Goal: Information Seeking & Learning: Learn about a topic

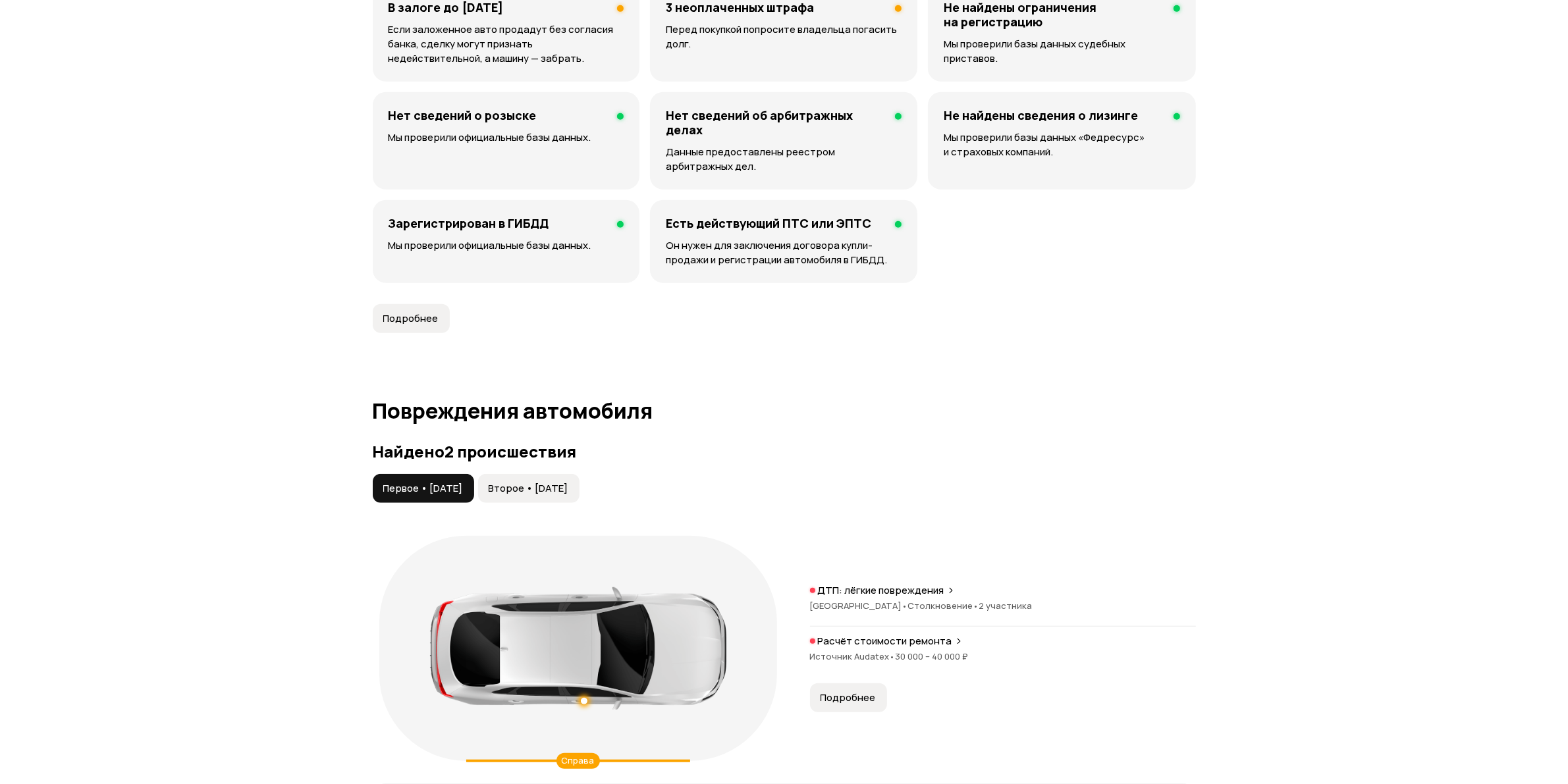
scroll to position [1234, 0]
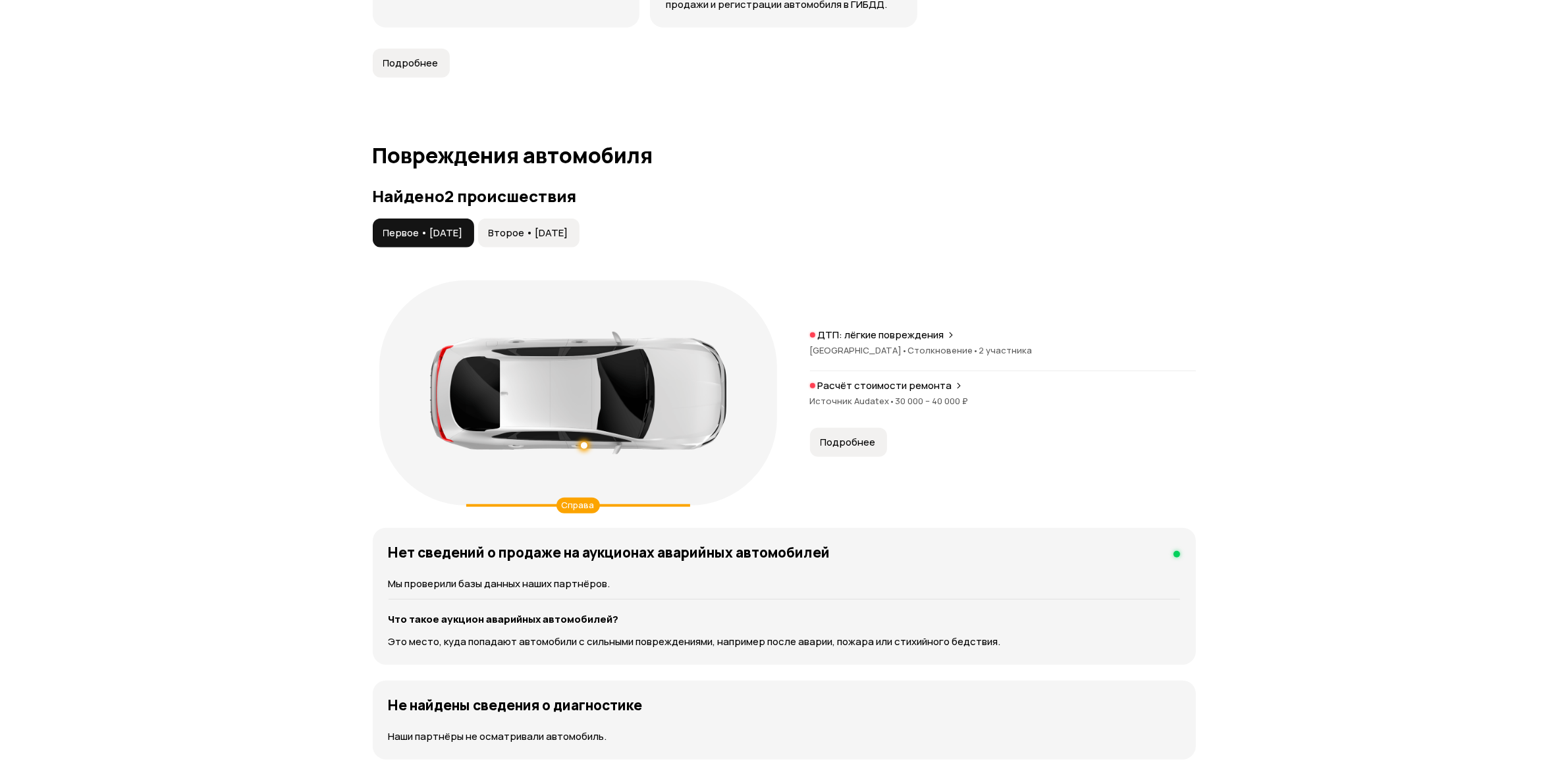
click at [949, 334] on icon at bounding box center [951, 334] width 8 height 10
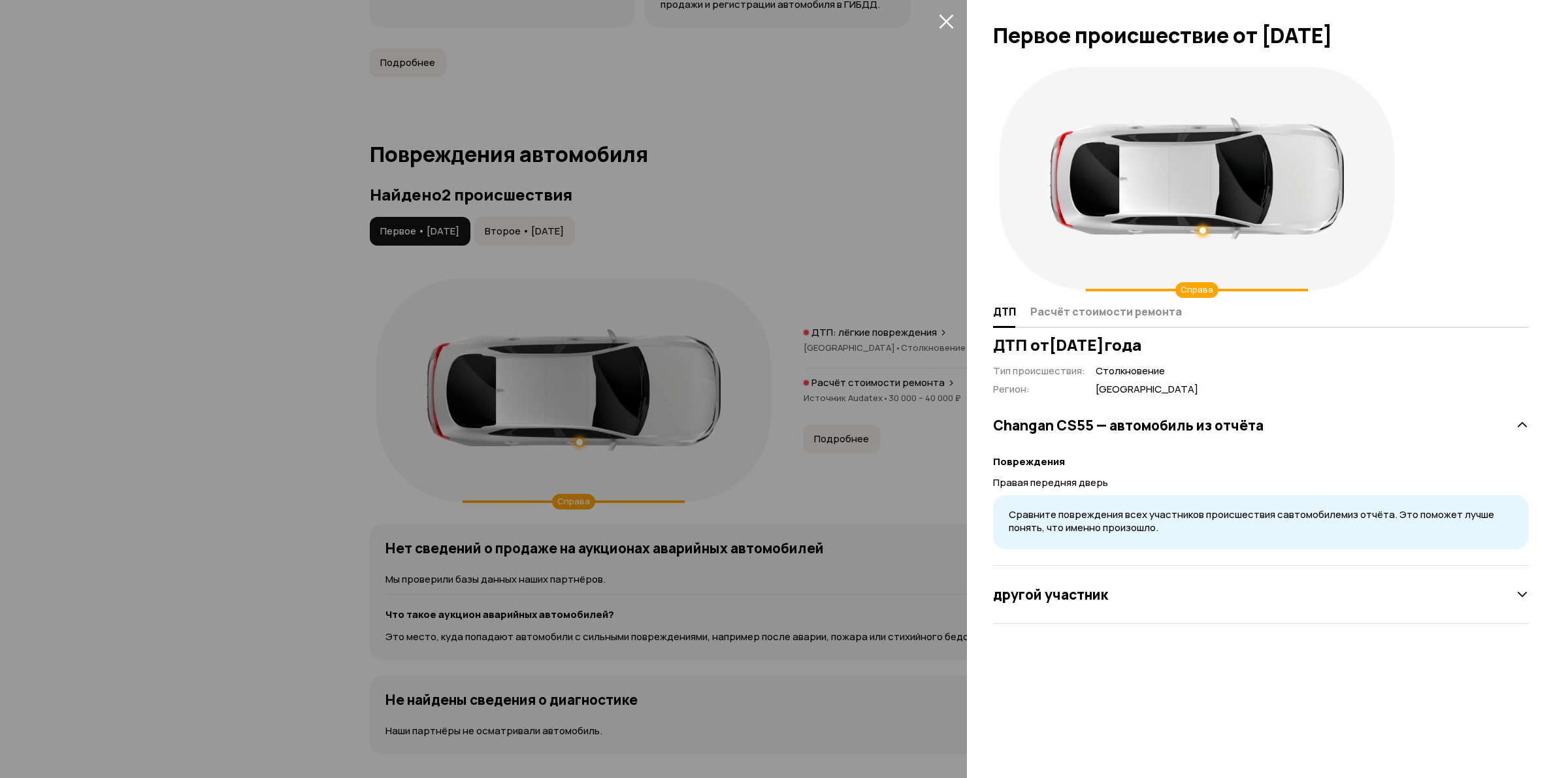
click at [948, 18] on icon "закрыть" at bounding box center [947, 22] width 15 height 15
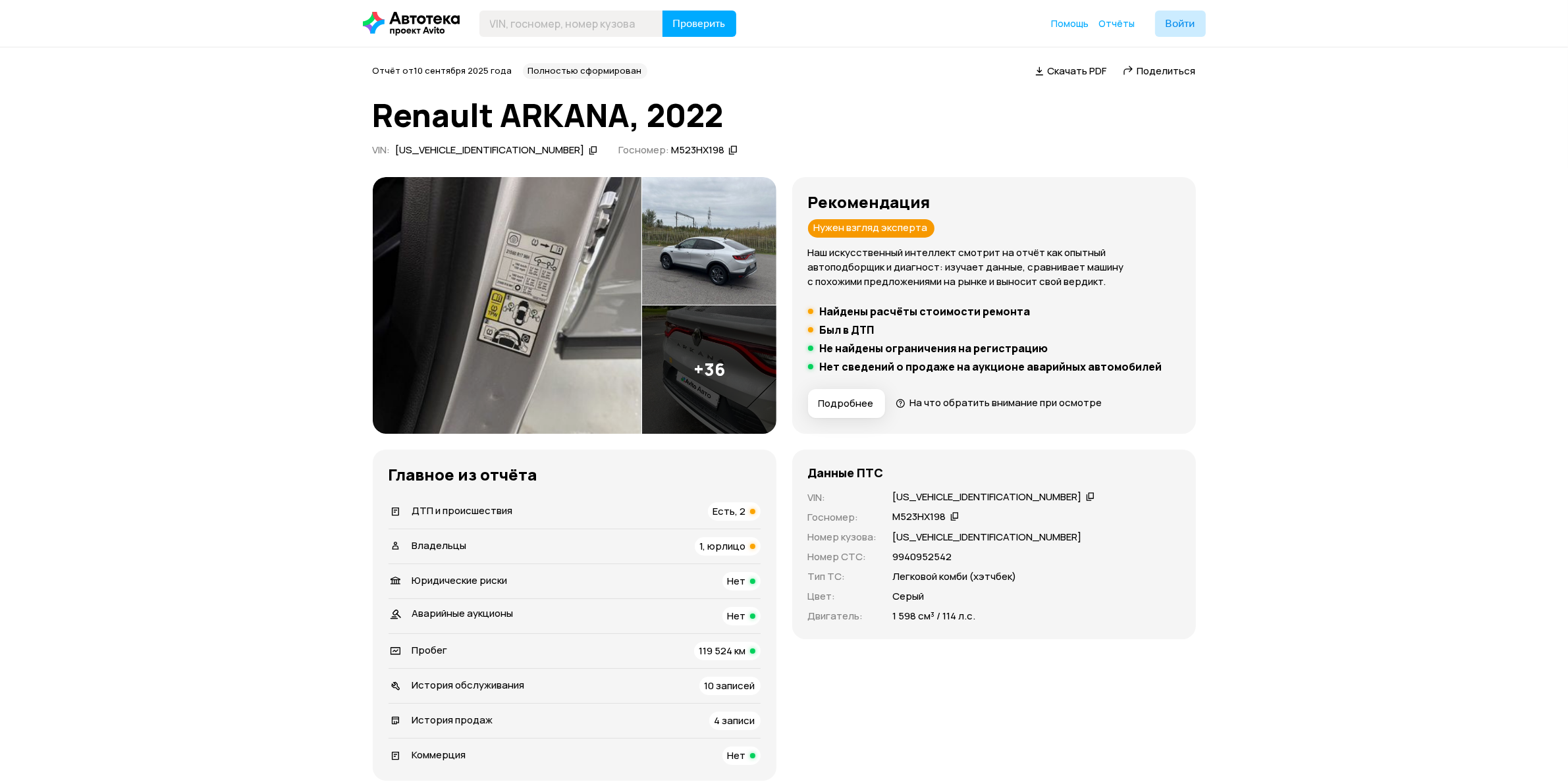
click at [564, 307] on img at bounding box center [507, 306] width 269 height 256
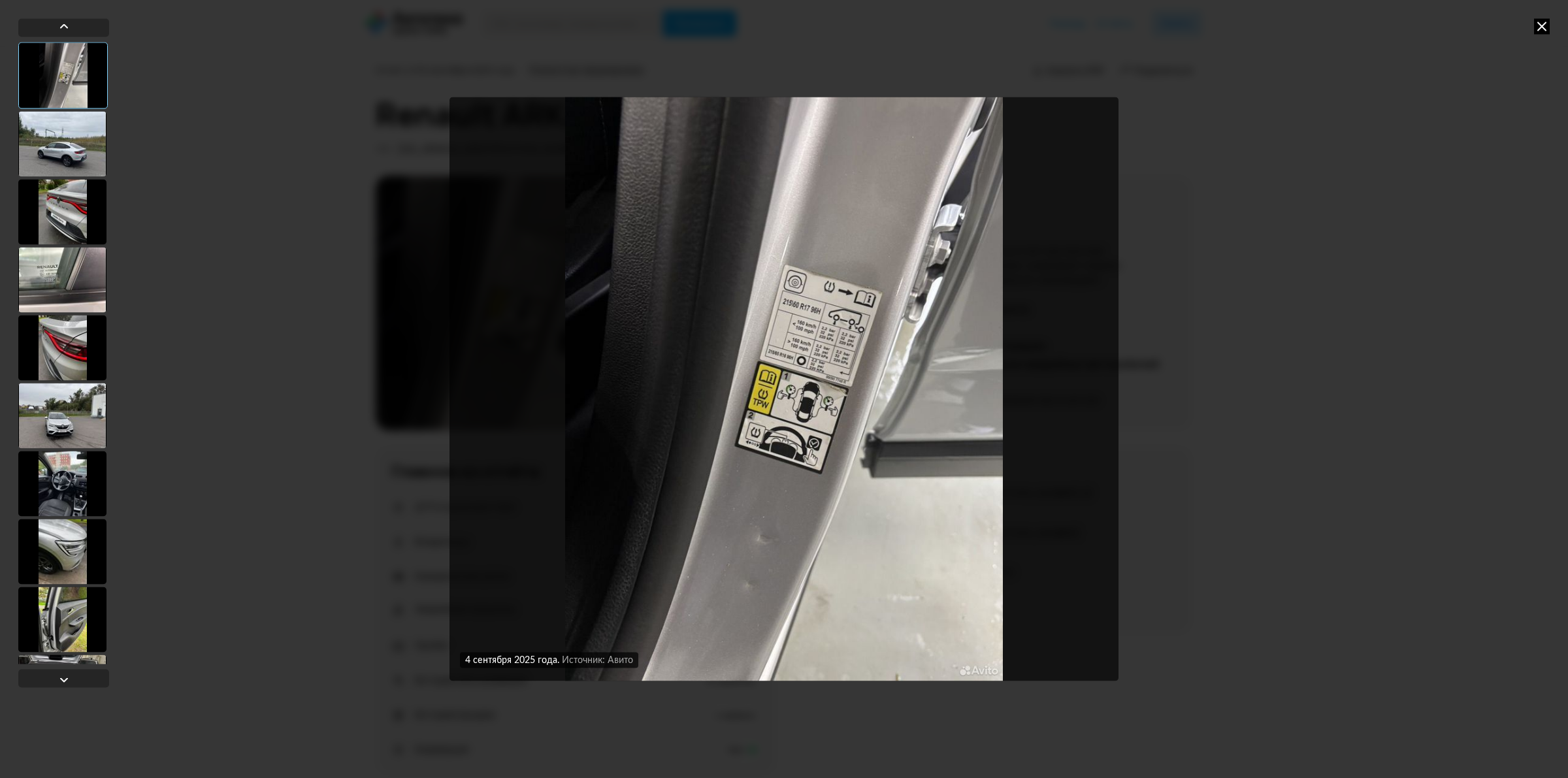
click at [67, 144] on div at bounding box center [62, 143] width 89 height 65
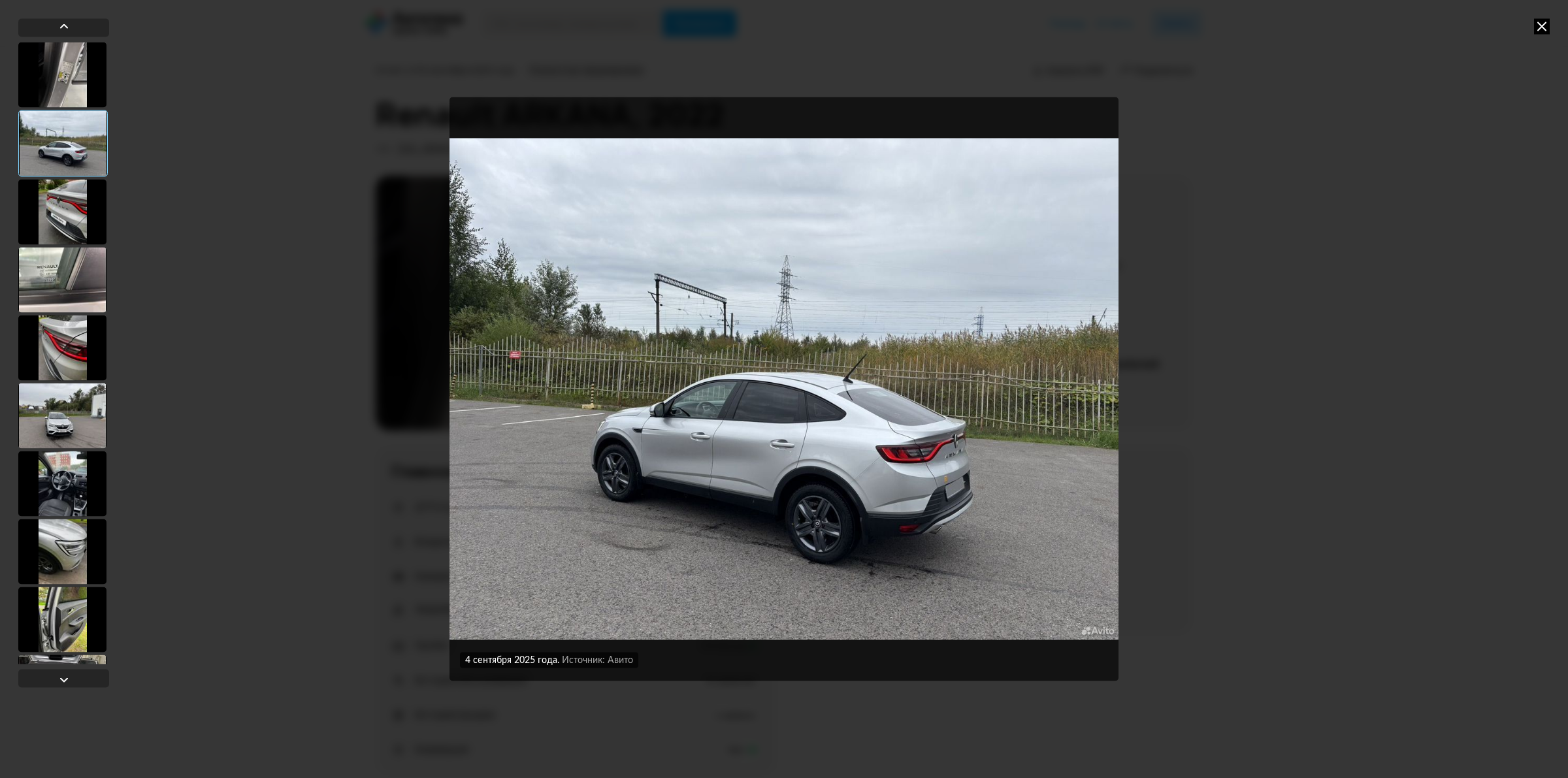
click at [73, 431] on div at bounding box center [62, 414] width 89 height 65
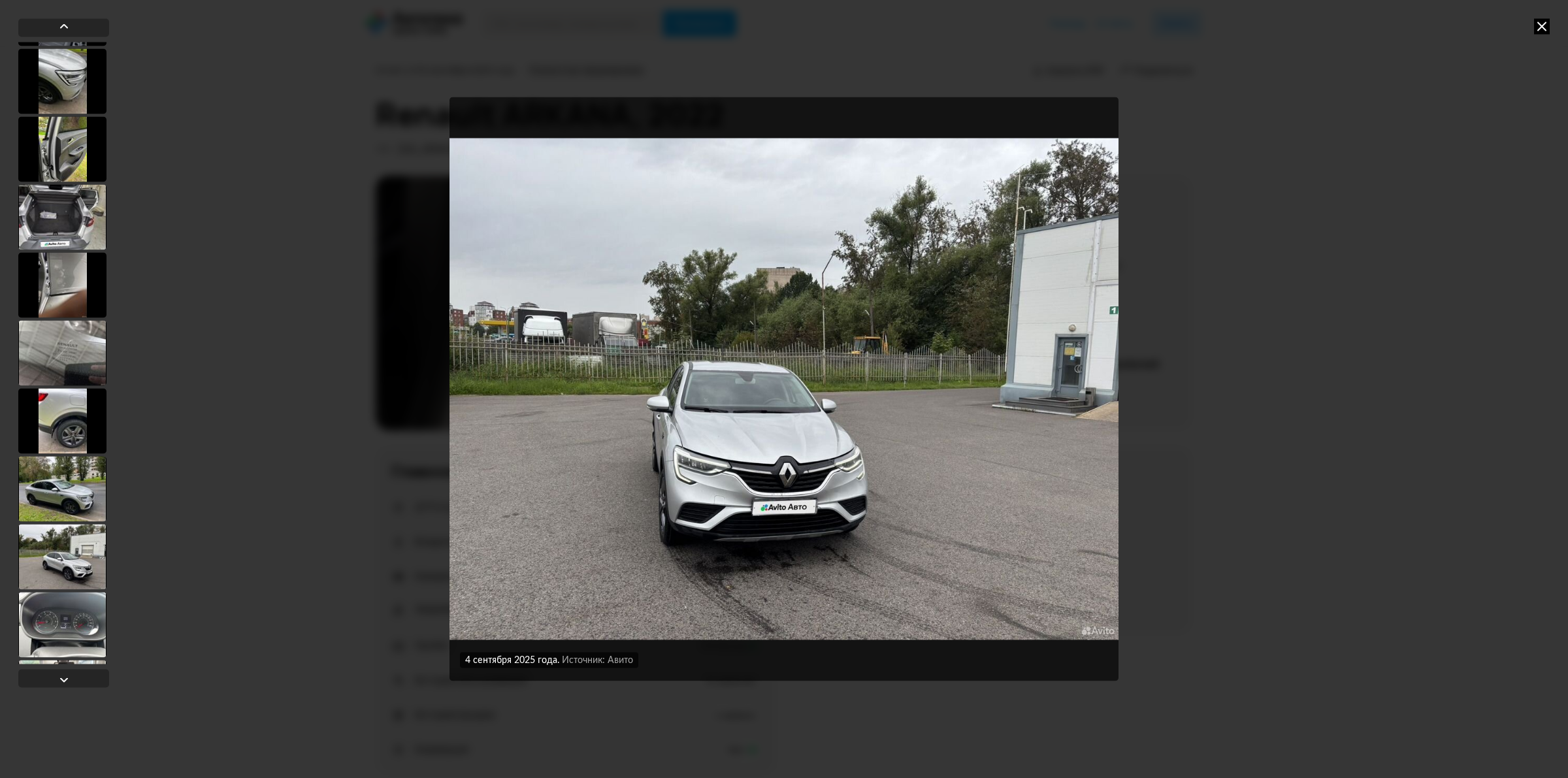
scroll to position [572, 0]
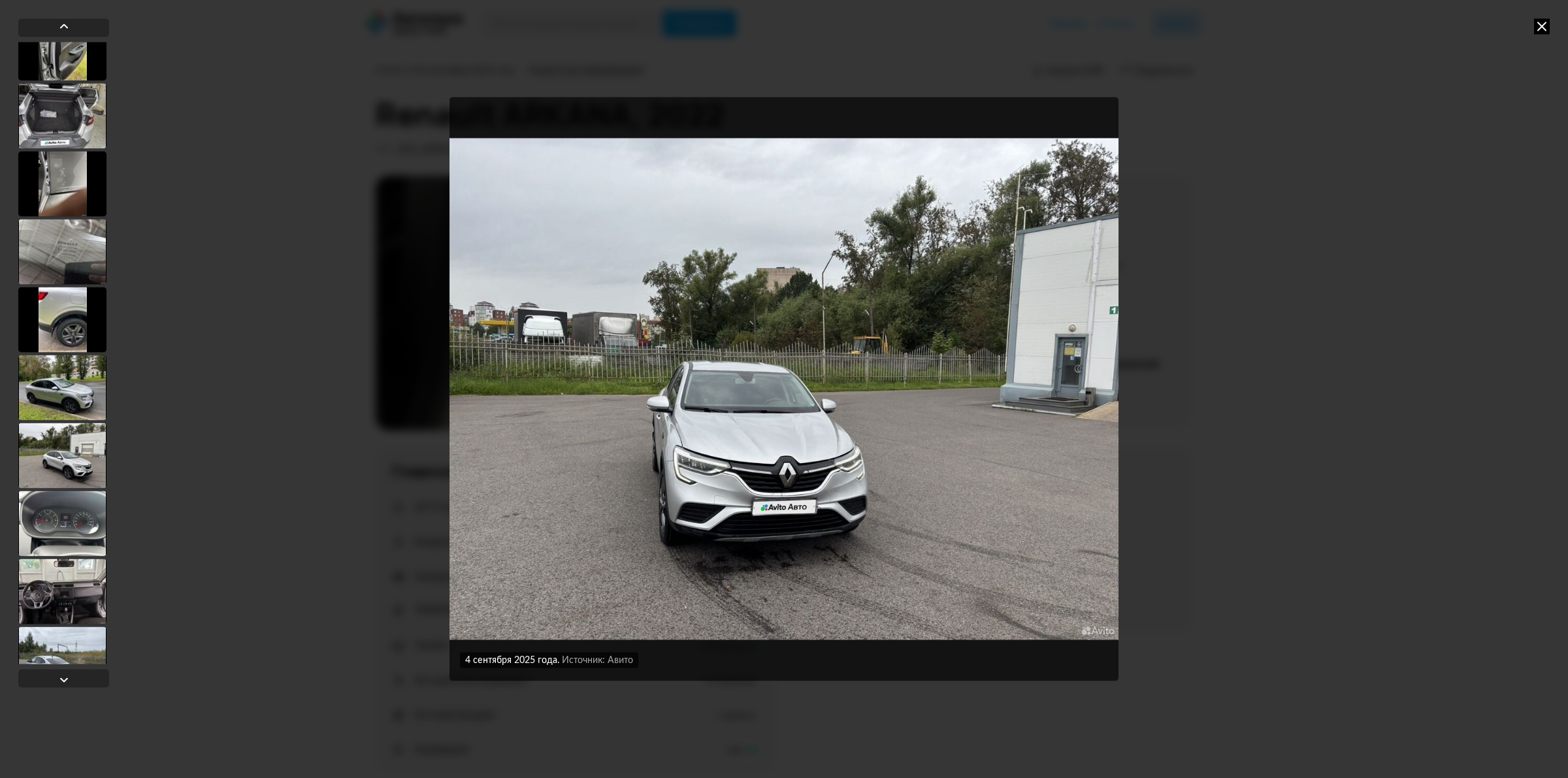
click at [70, 390] on div at bounding box center [62, 387] width 89 height 65
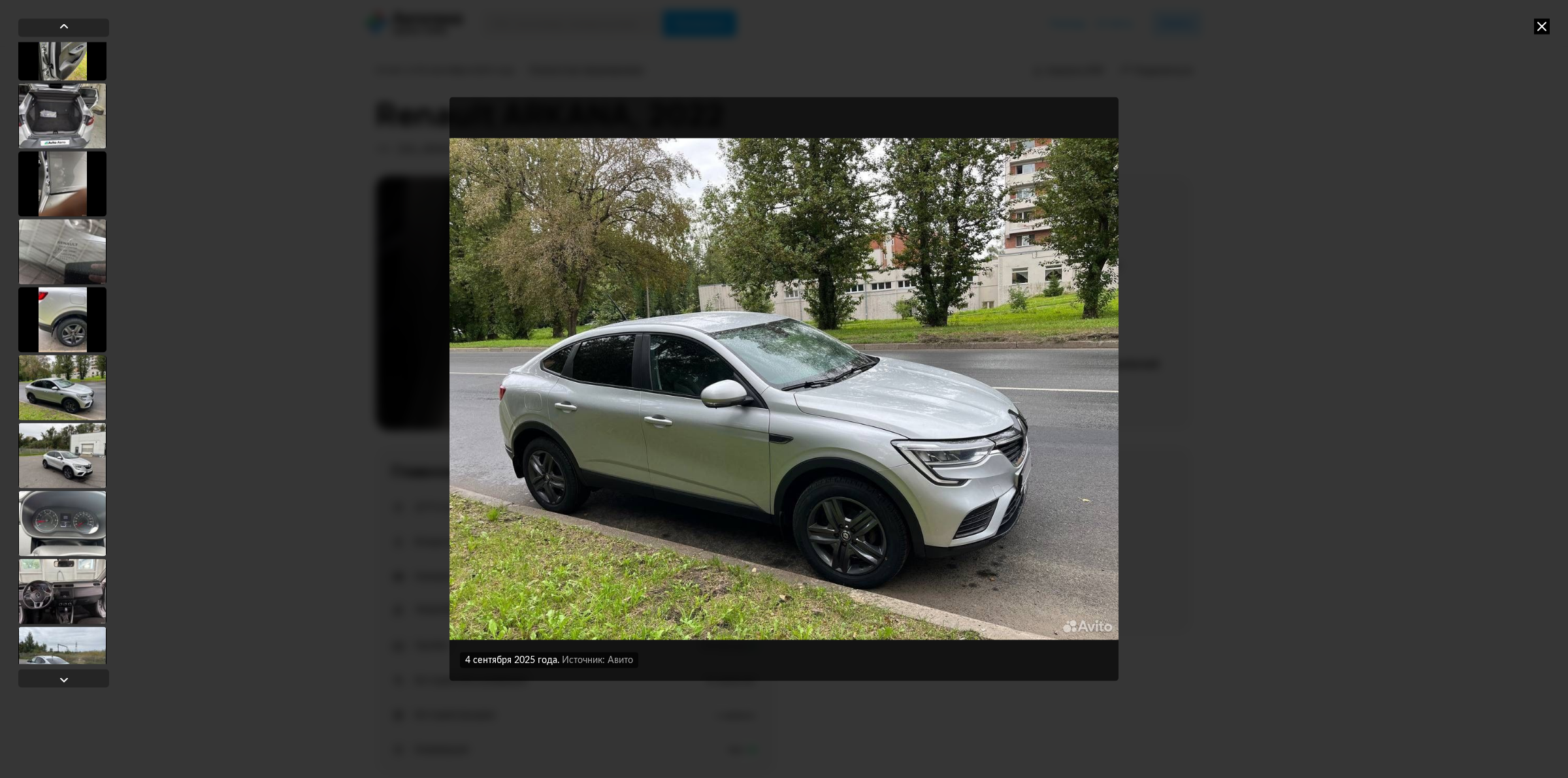
scroll to position [570, 0]
click at [82, 449] on div at bounding box center [62, 457] width 89 height 65
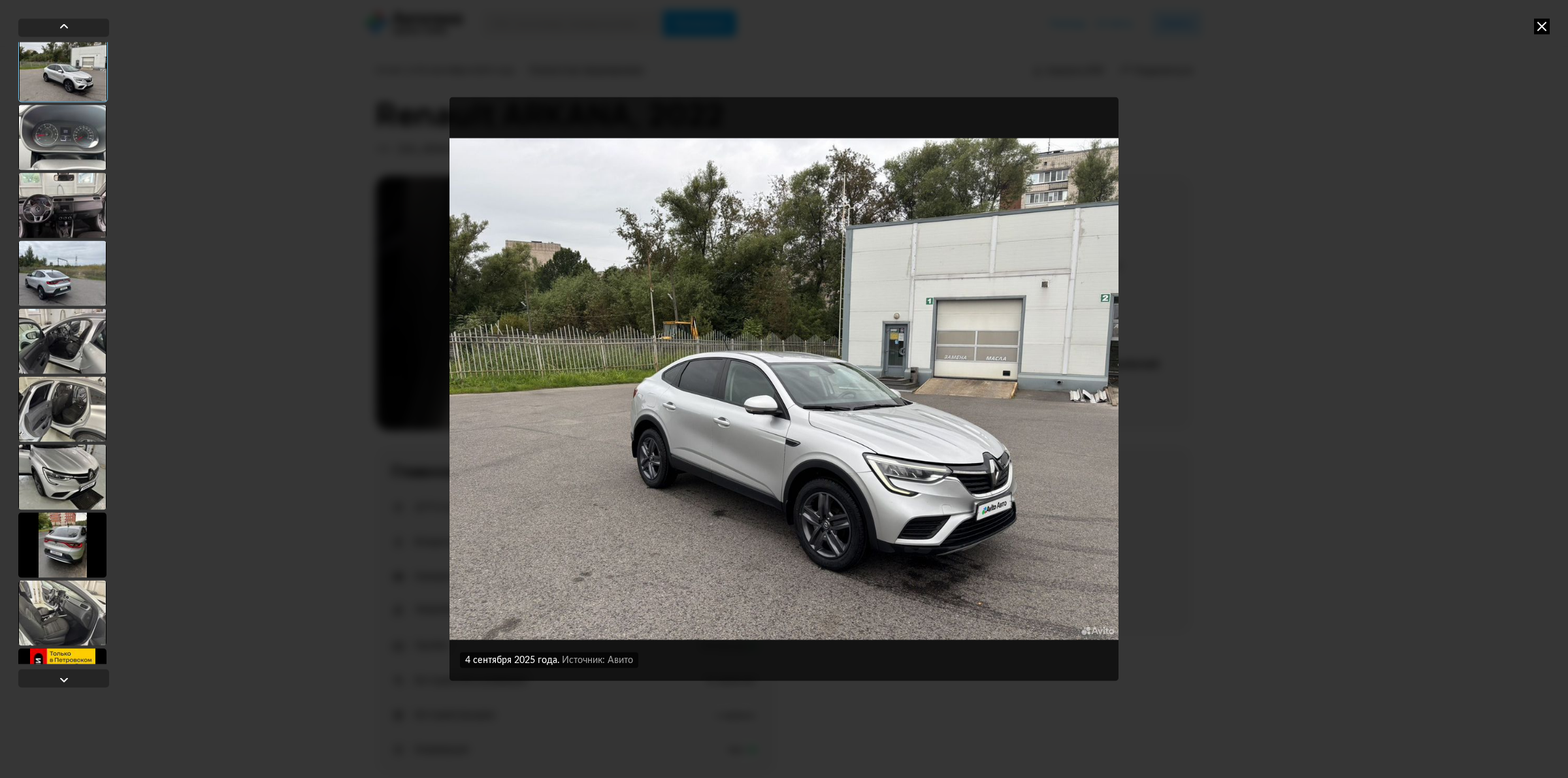
scroll to position [978, 0]
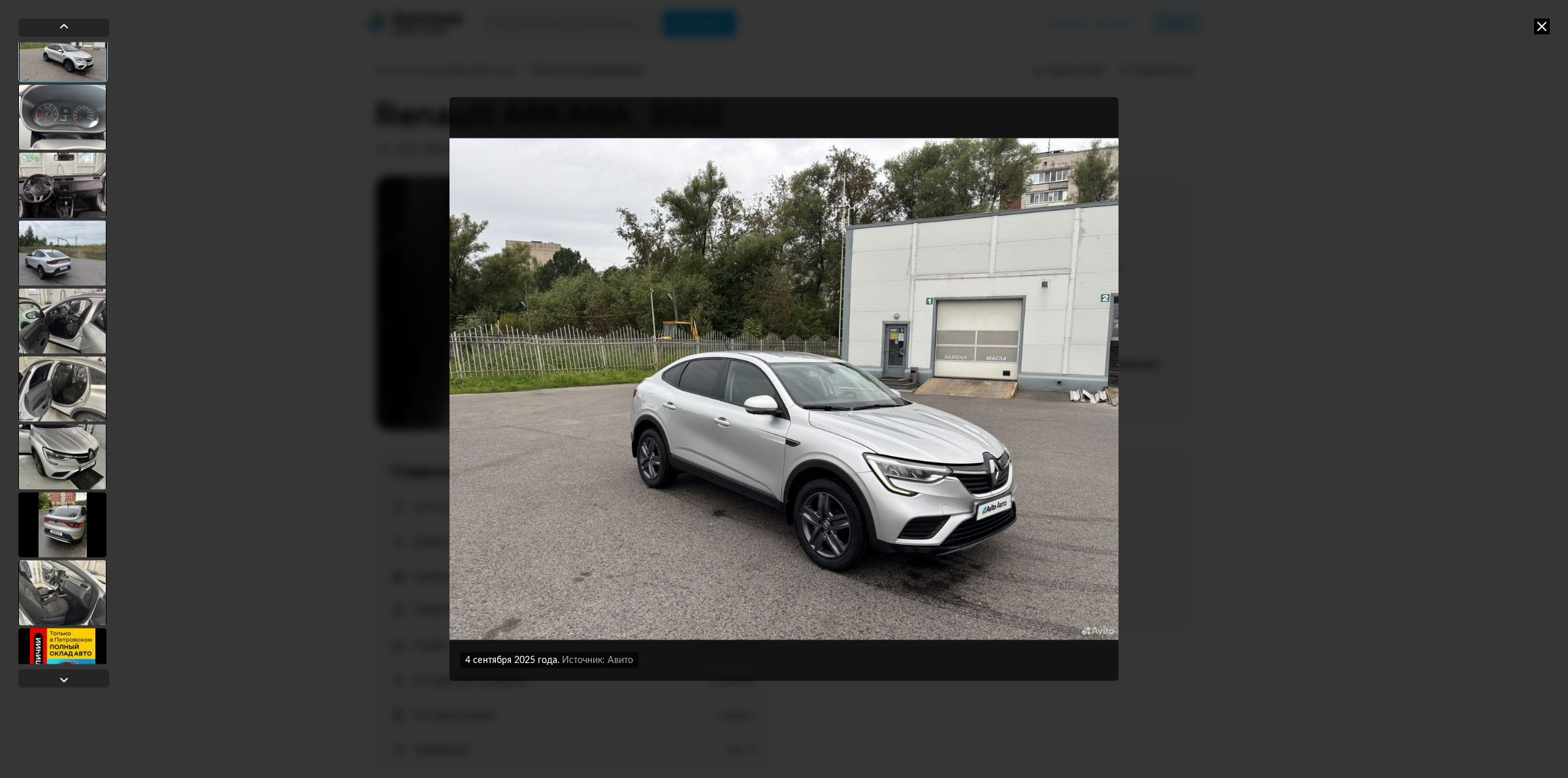
click at [70, 532] on div at bounding box center [62, 524] width 89 height 65
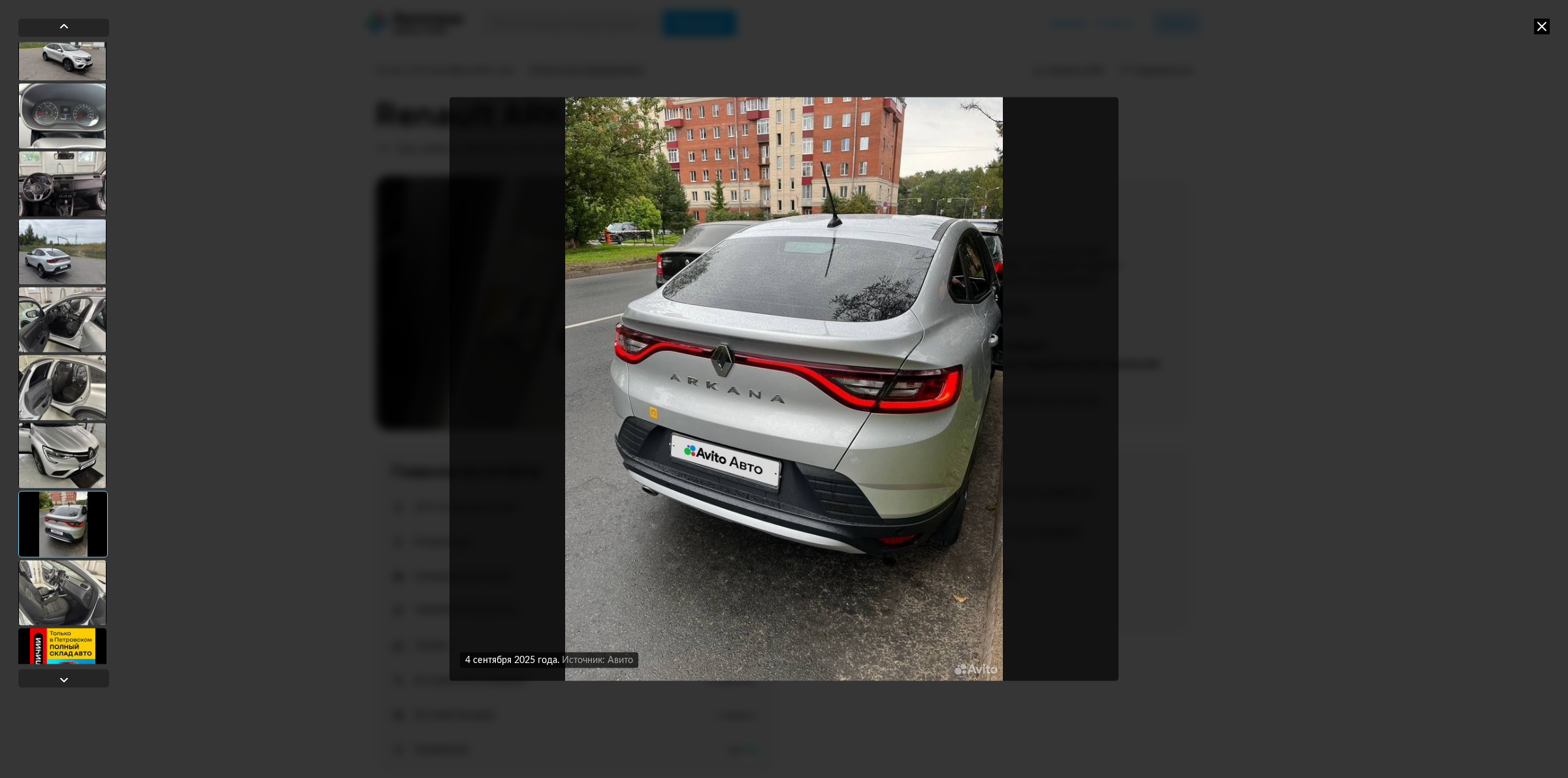
click at [69, 455] on div at bounding box center [62, 455] width 89 height 65
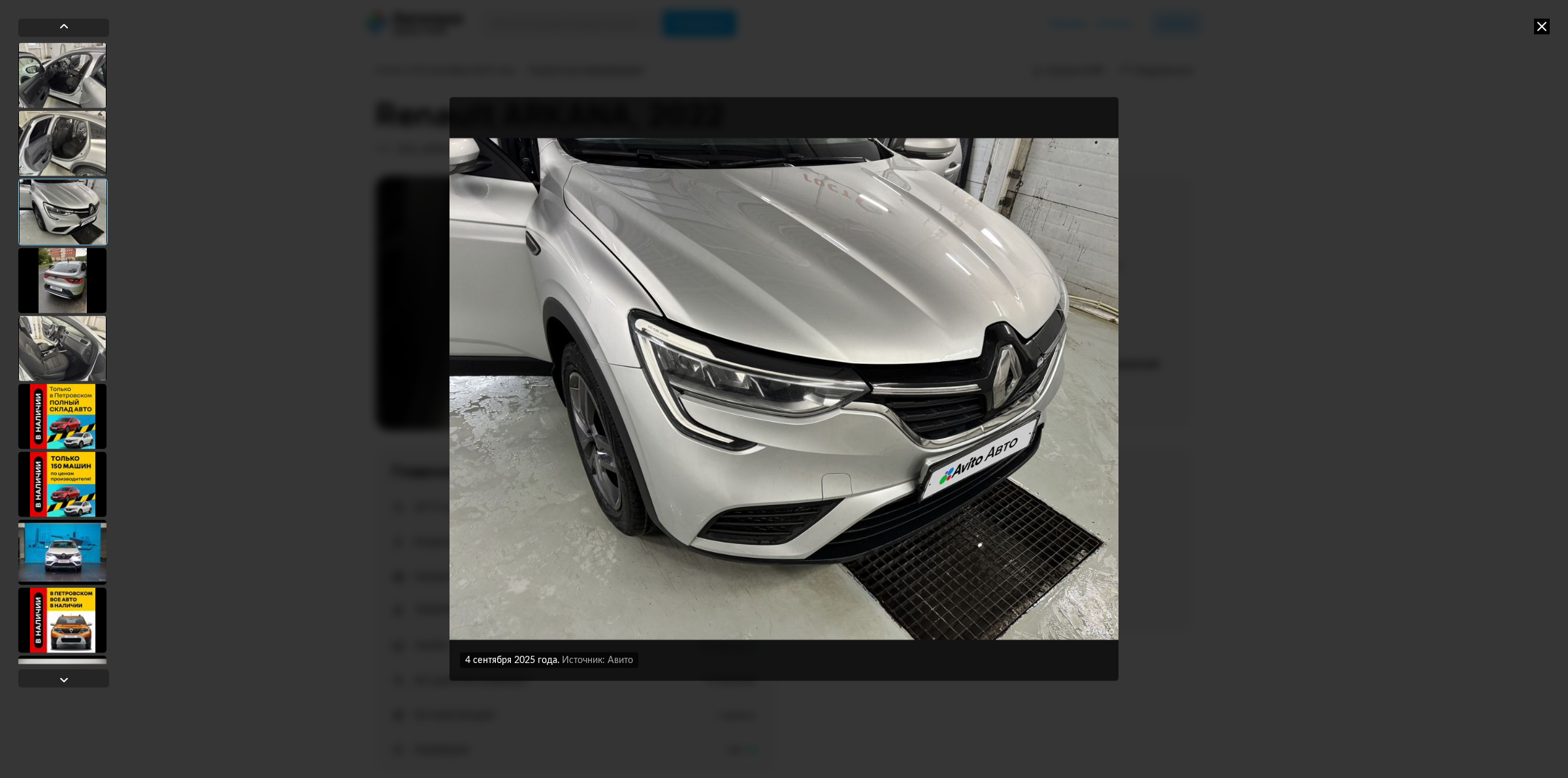
scroll to position [1223, 0]
click at [69, 455] on div at bounding box center [62, 483] width 89 height 65
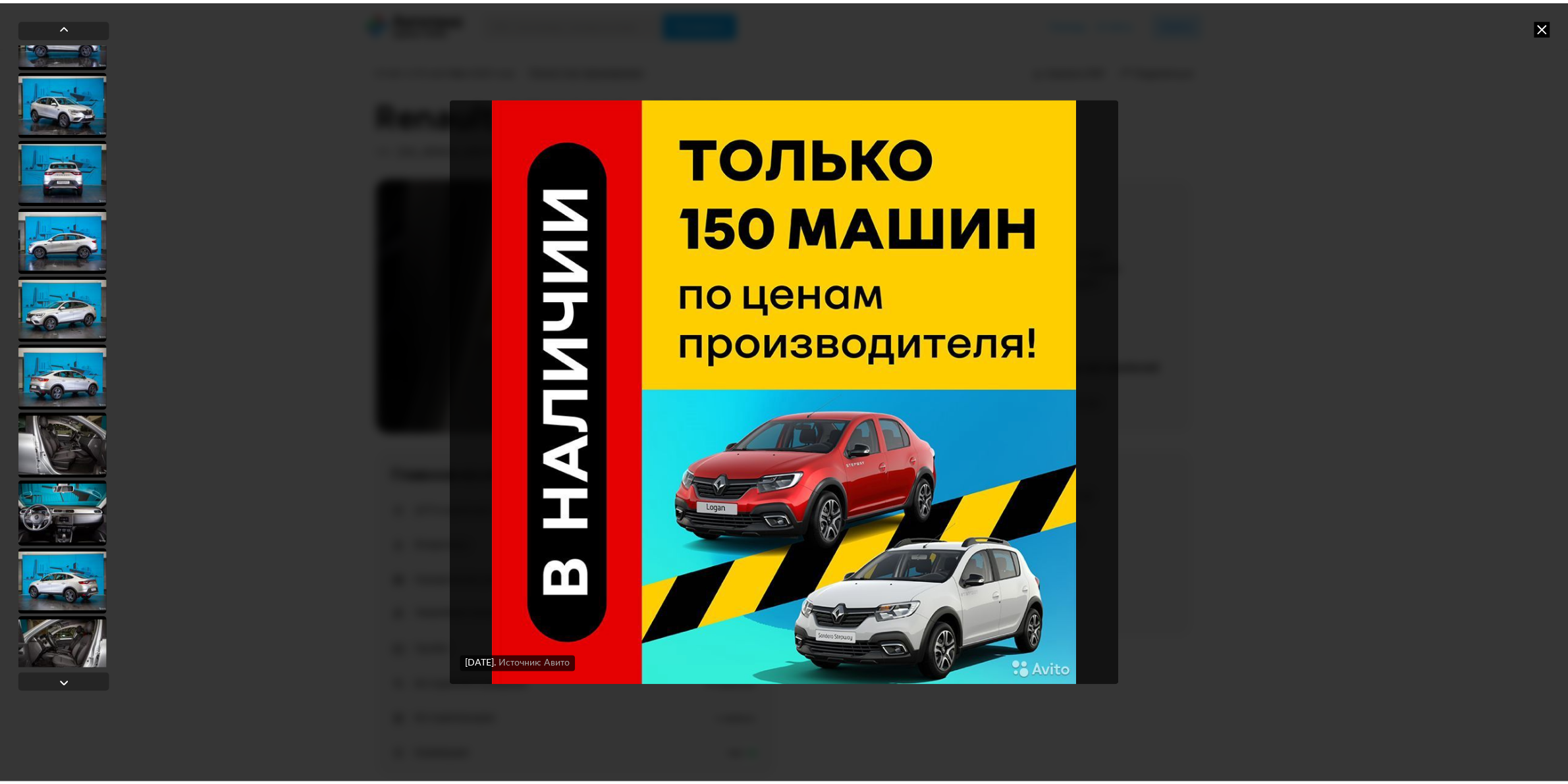
scroll to position [2044, 0]
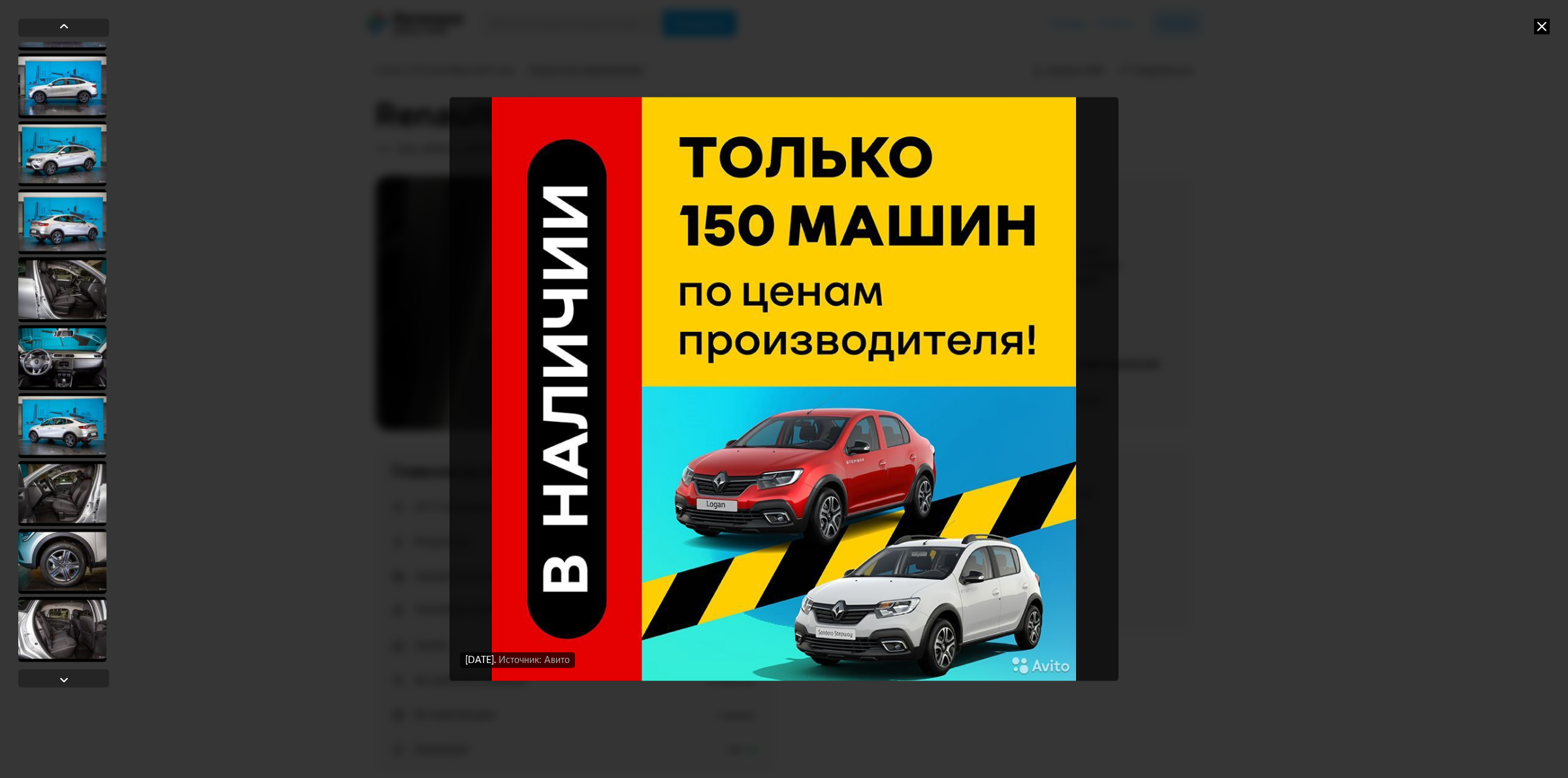
click at [1545, 24] on icon at bounding box center [1542, 25] width 16 height 16
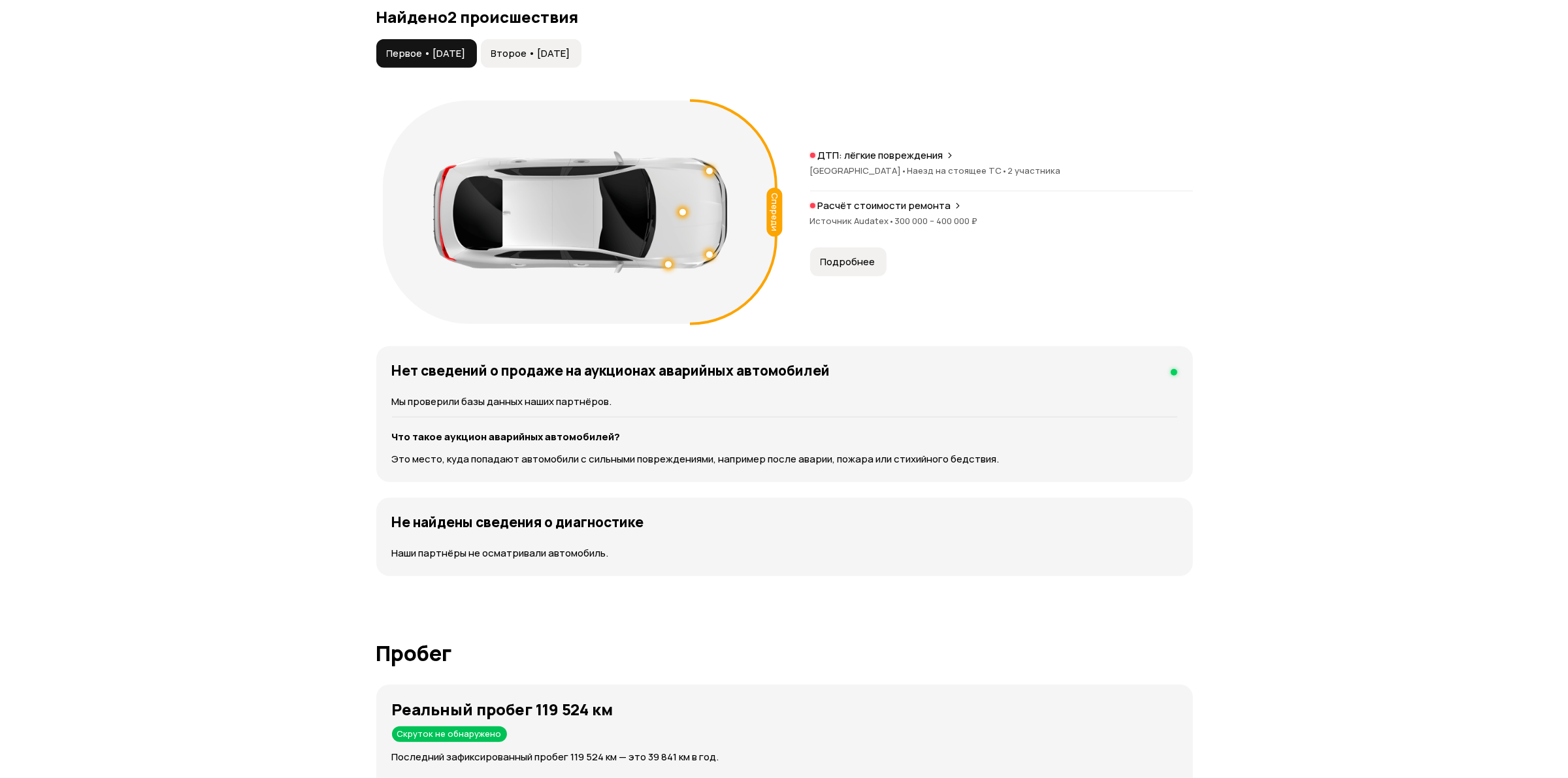
scroll to position [1388, 0]
click at [843, 259] on span "Подробнее" at bounding box center [841, 263] width 55 height 13
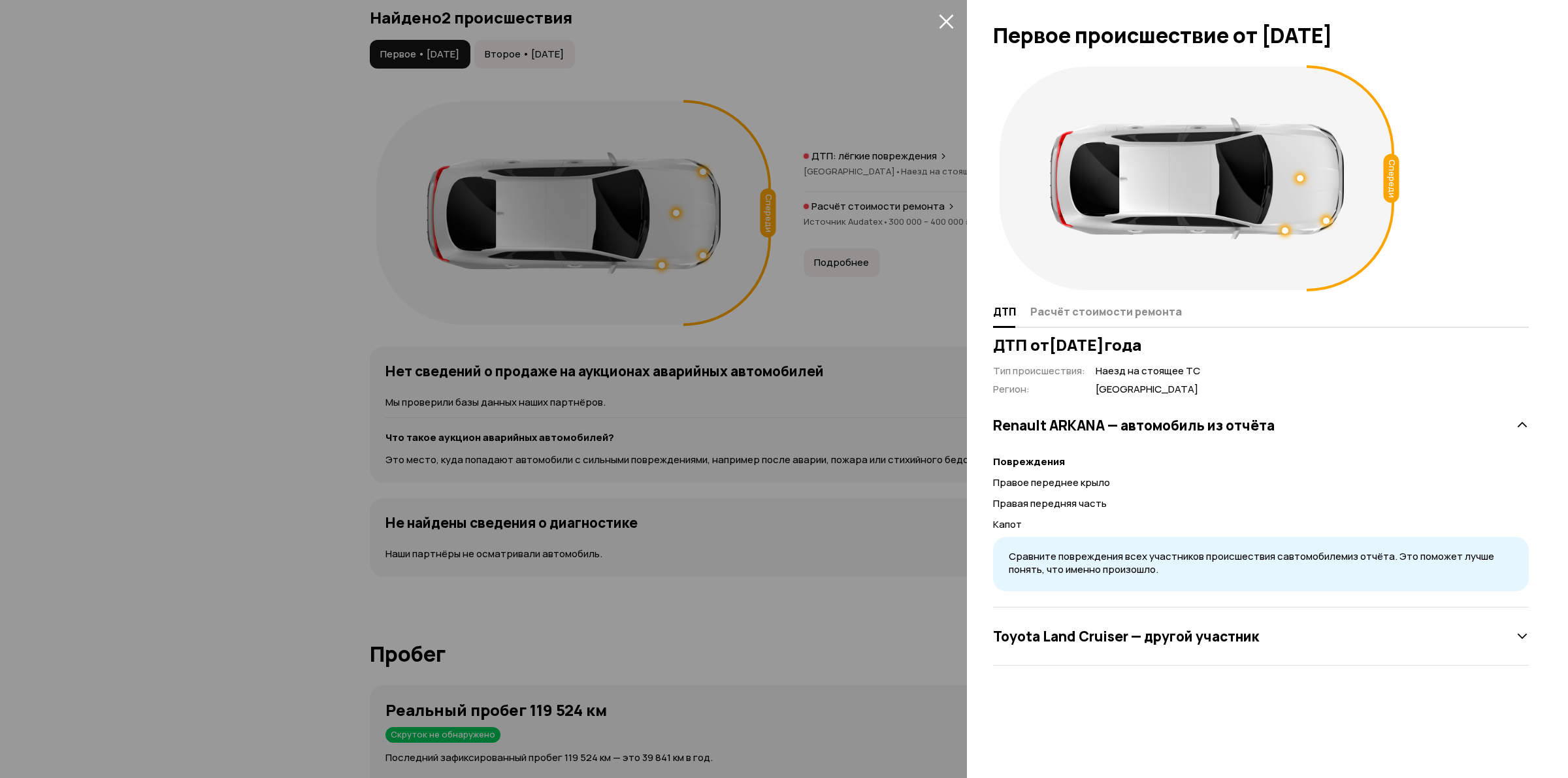
click at [1521, 640] on icon at bounding box center [1523, 637] width 13 height 13
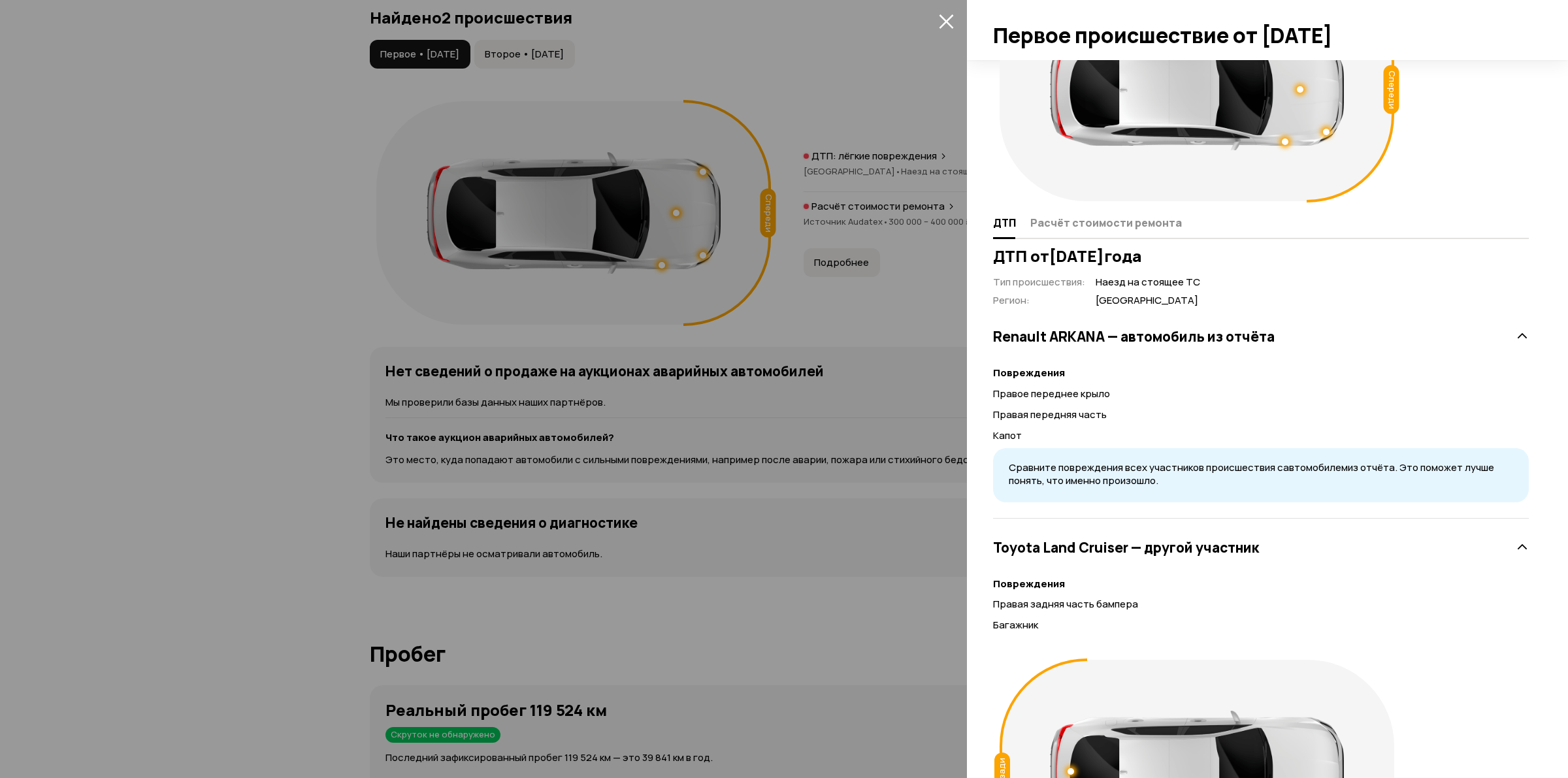
scroll to position [0, 0]
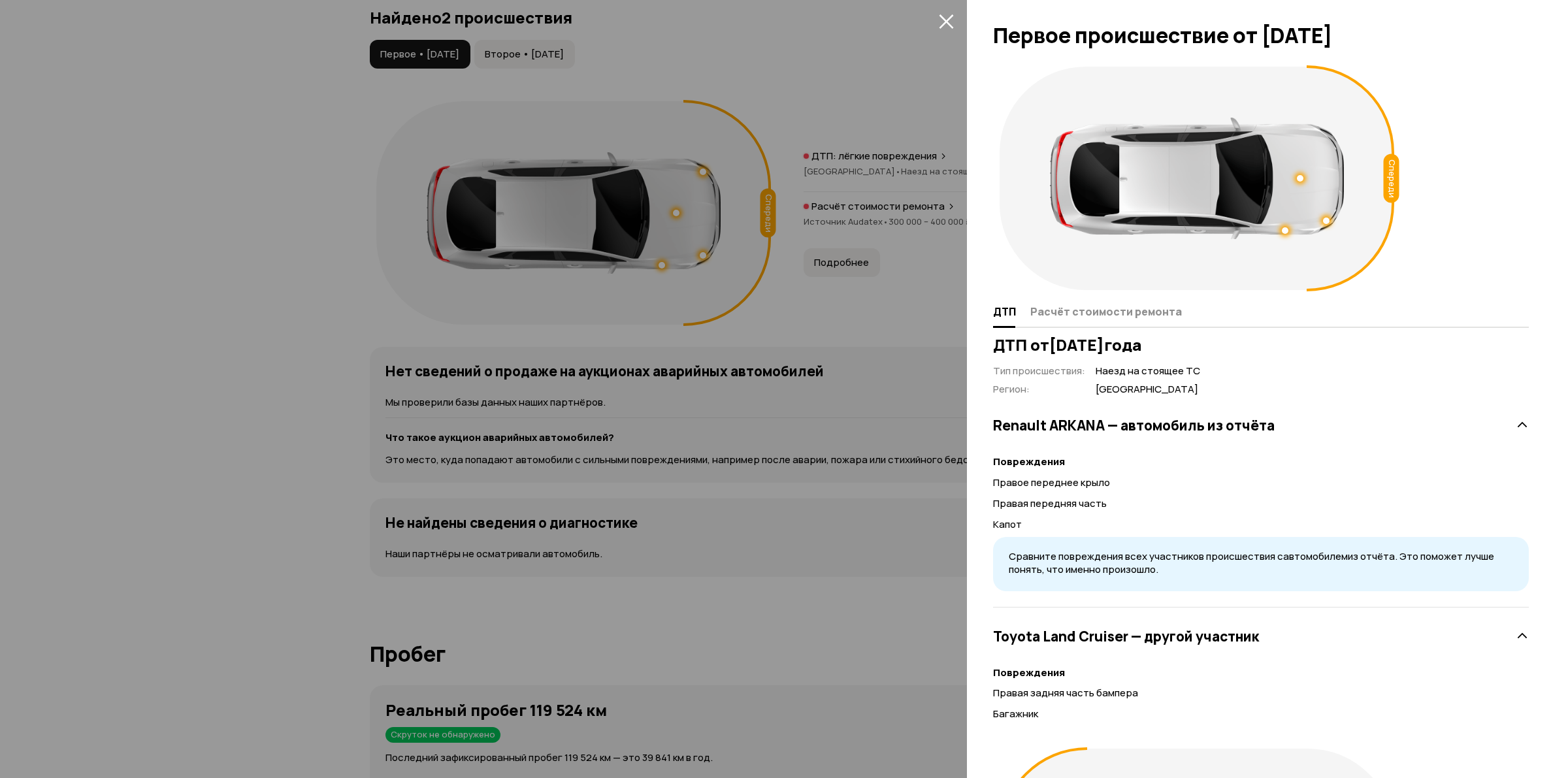
click at [1516, 427] on icon at bounding box center [1523, 426] width 13 height 13
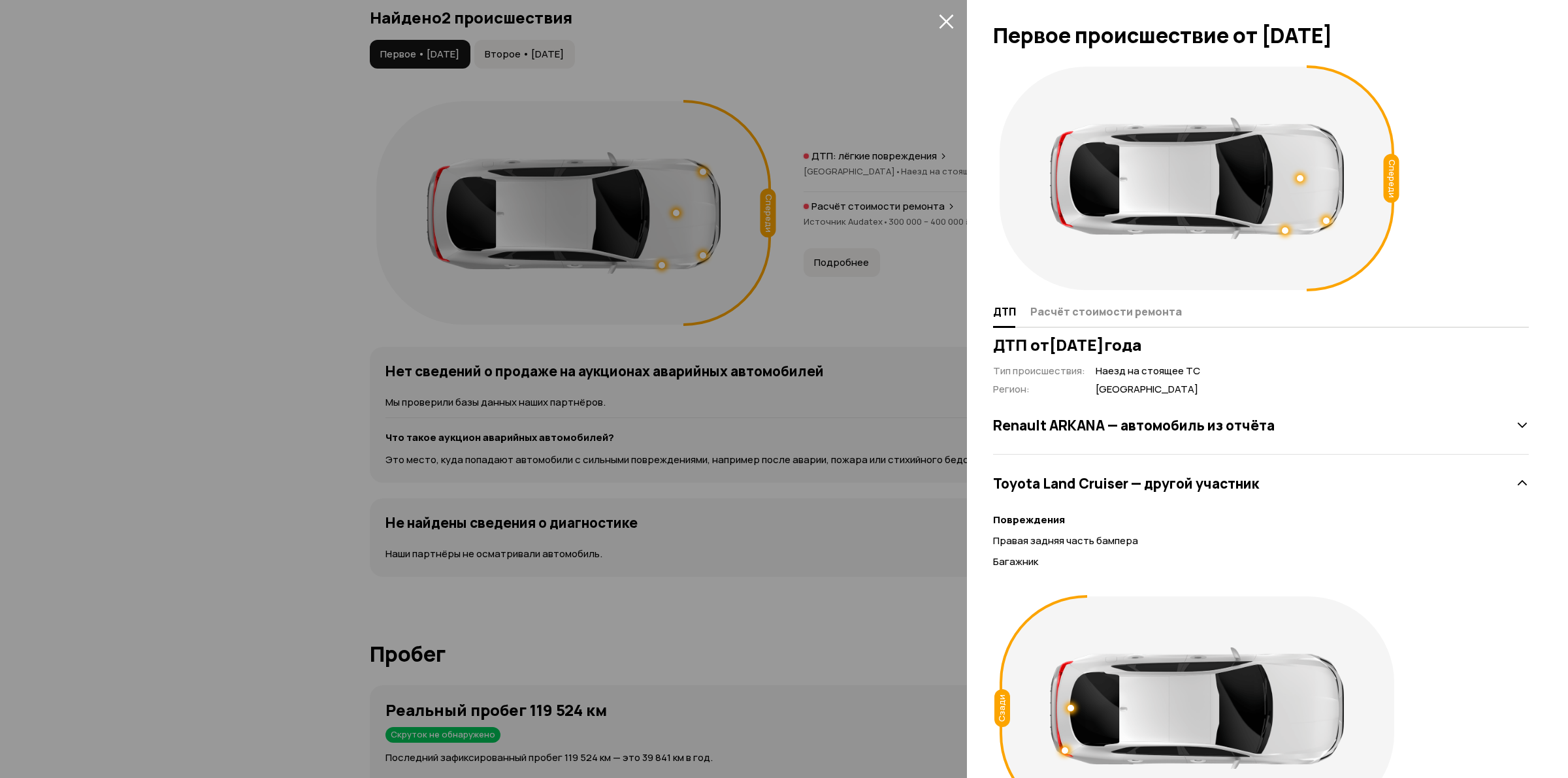
click at [1516, 423] on icon at bounding box center [1523, 426] width 13 height 13
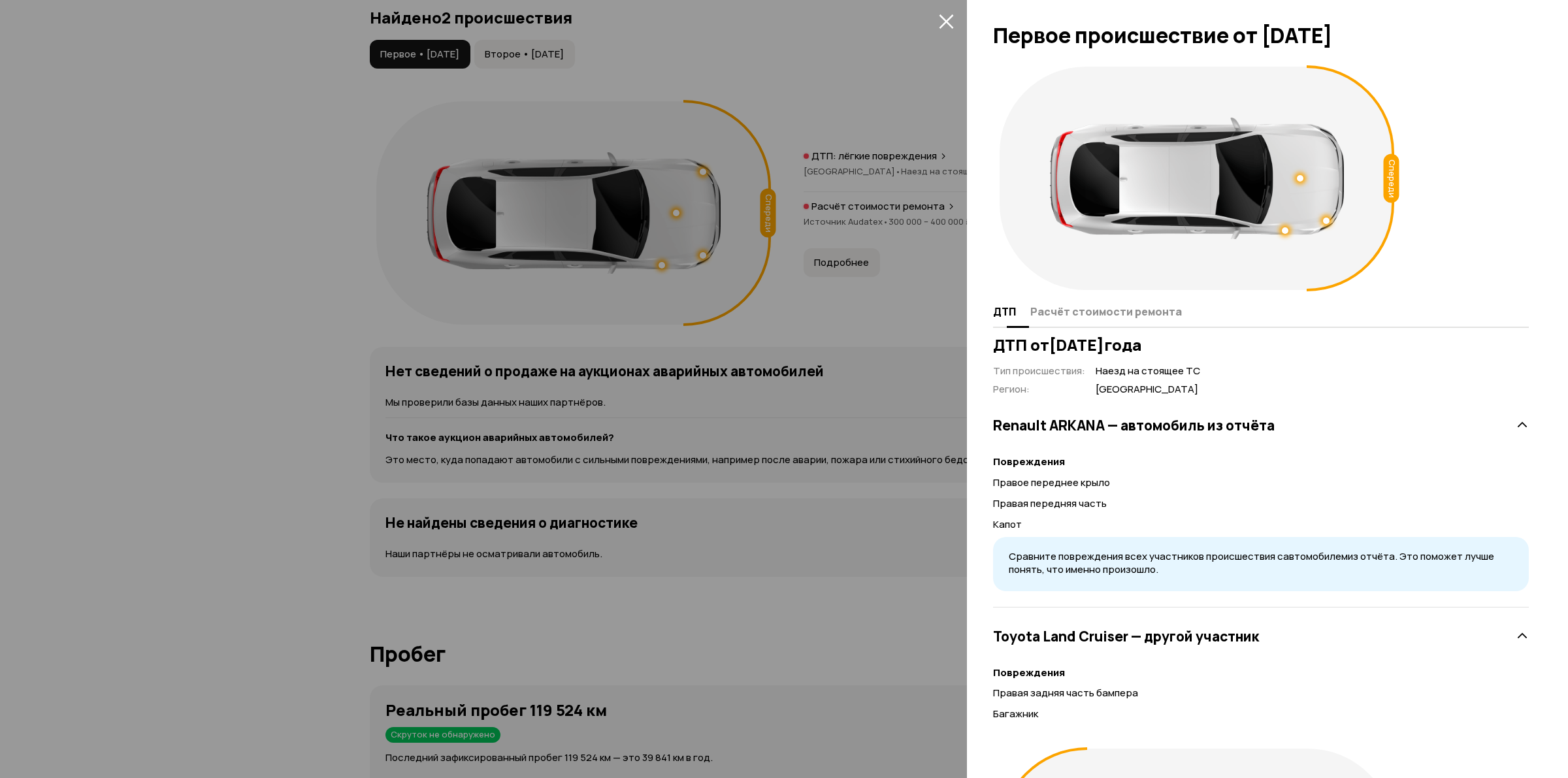
click at [1111, 315] on span "Расчёт стоимости ремонта" at bounding box center [1106, 312] width 152 height 13
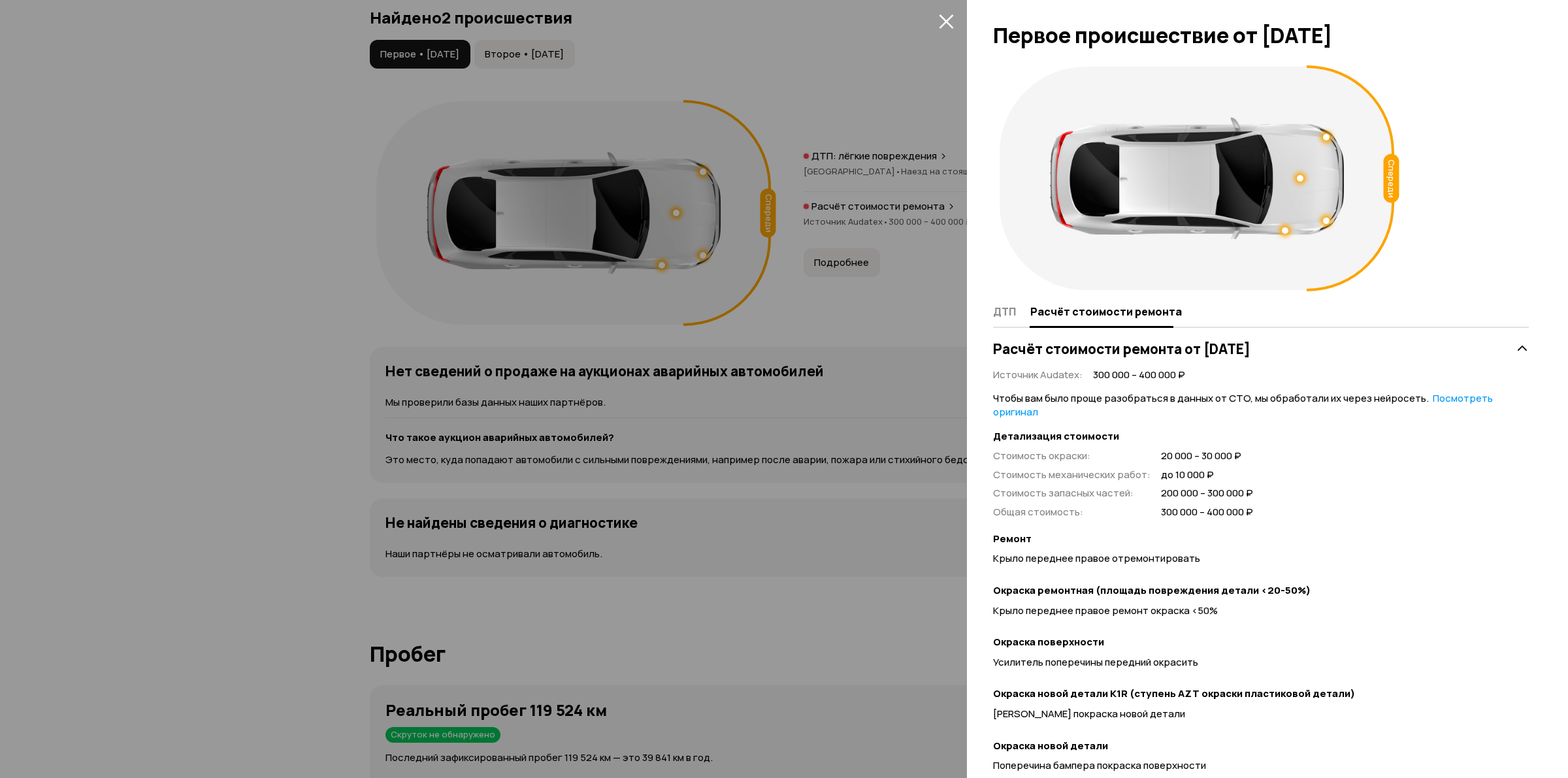
click at [943, 14] on icon "закрыть" at bounding box center [947, 22] width 15 height 15
